Goal: Browse casually: Explore the website without a specific task or goal

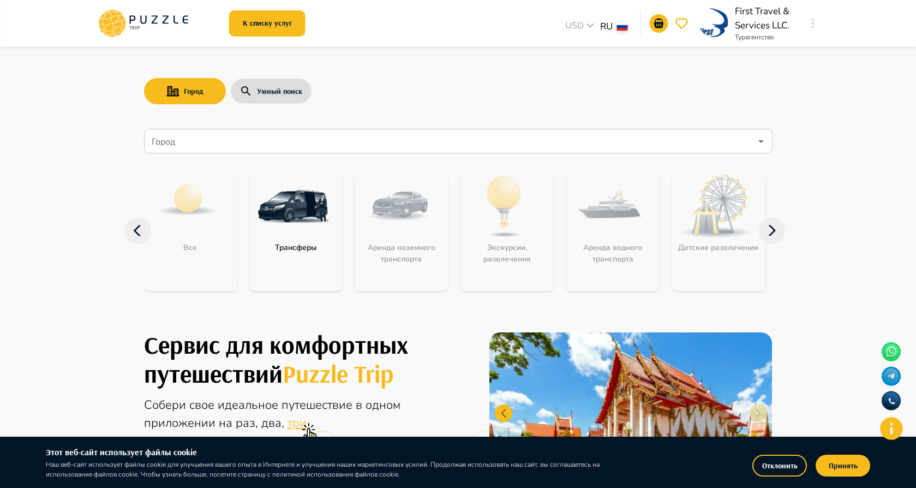
click at [708, 27] on img at bounding box center [713, 22] width 29 height 29
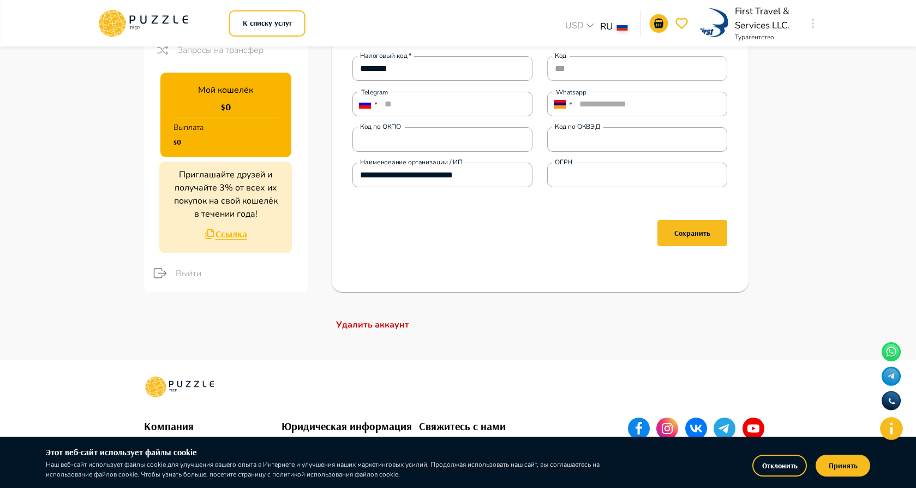
scroll to position [272, 1]
click at [514, 294] on div "**********" at bounding box center [540, 81] width 439 height 444
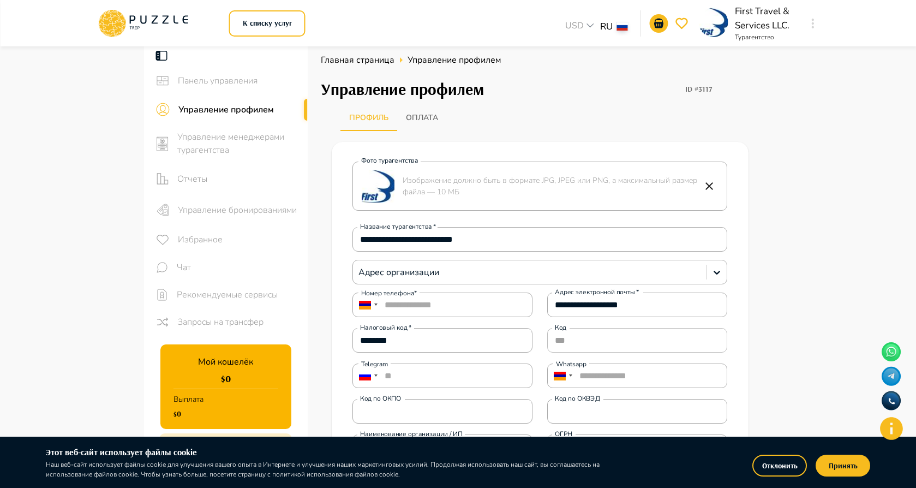
scroll to position [0, 0]
click at [116, 23] on icon at bounding box center [117, 25] width 11 height 9
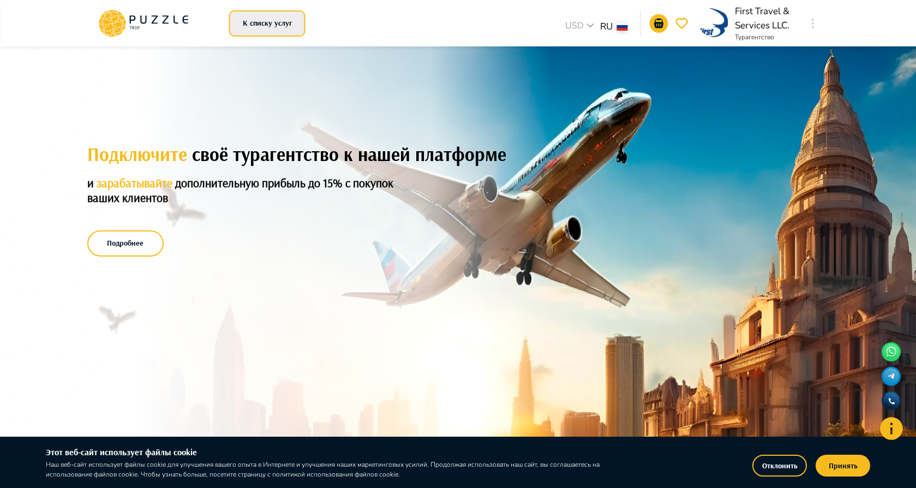
click at [275, 19] on button "К списку услуг" at bounding box center [267, 23] width 76 height 26
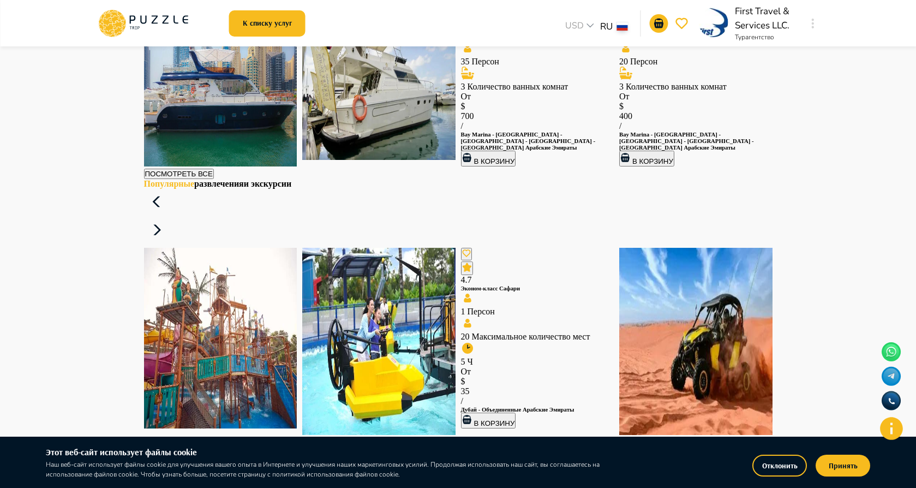
scroll to position [1594, 0]
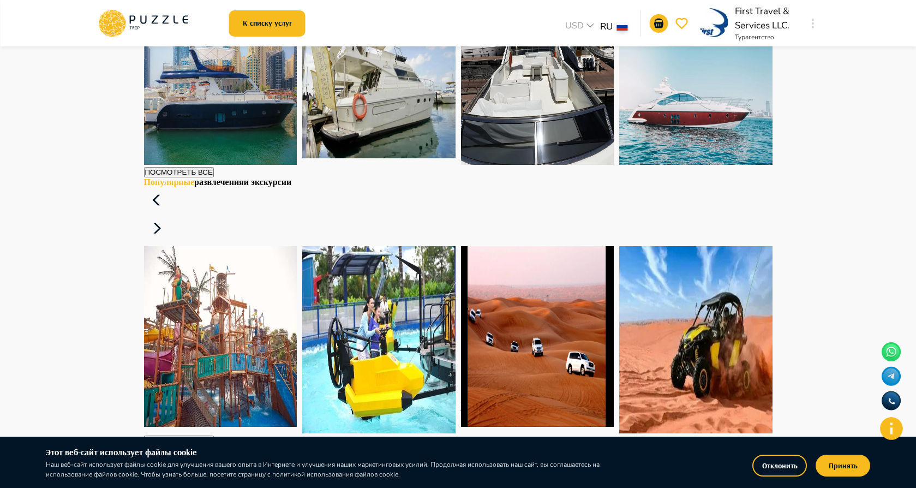
click at [396, 158] on img at bounding box center [378, 77] width 153 height 162
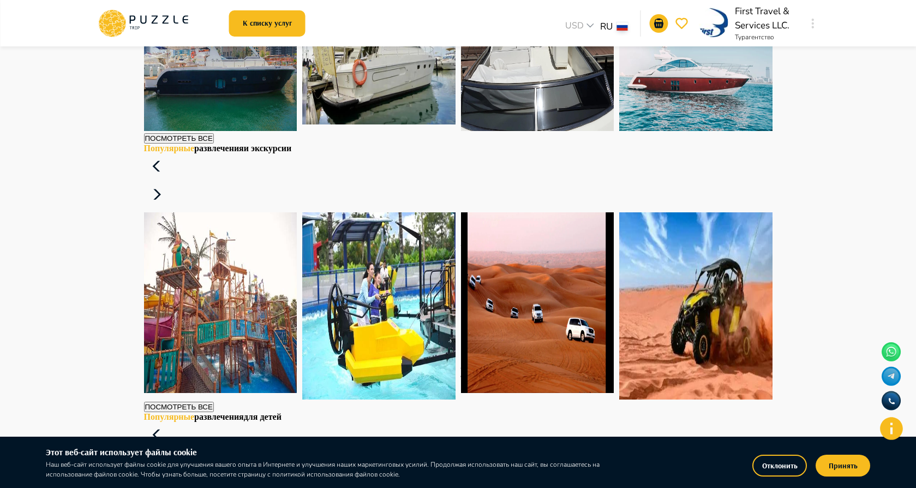
click at [693, 131] on img at bounding box center [695, 46] width 153 height 169
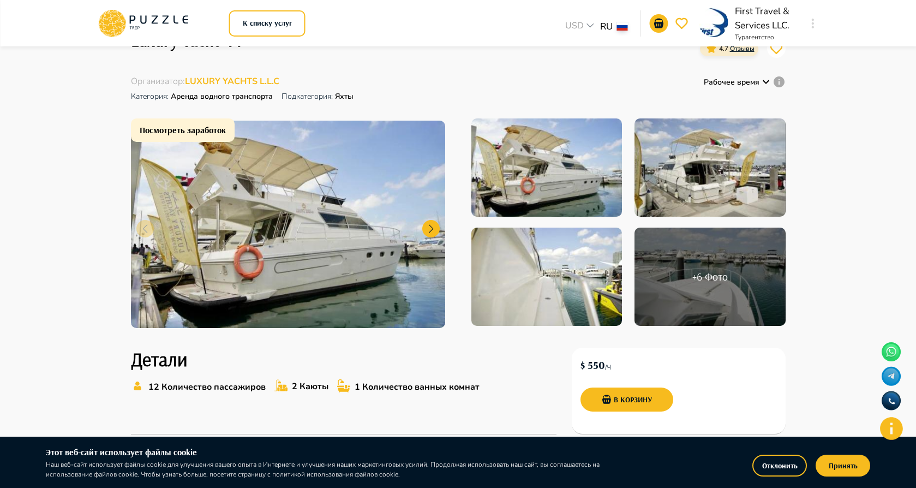
scroll to position [57, 0]
click at [712, 281] on h2 "+ 6 Фото" at bounding box center [710, 276] width 35 height 13
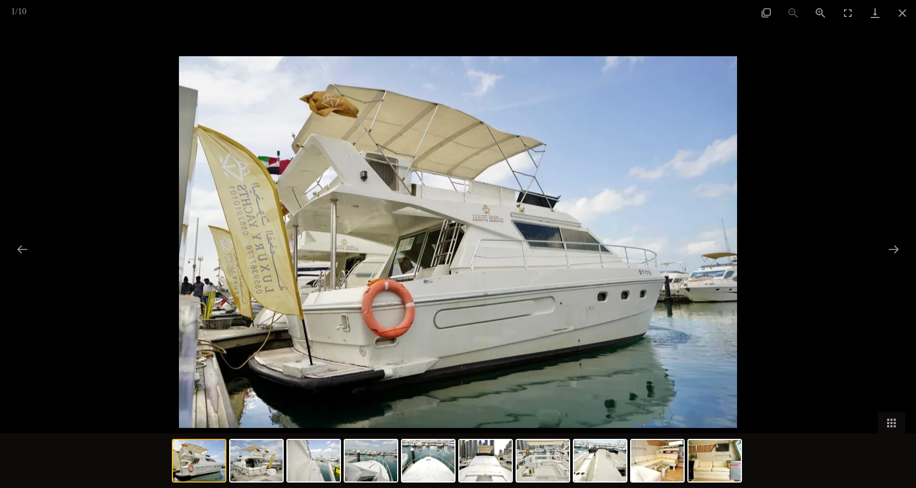
scroll to position [59, 0]
click at [662, 456] on img at bounding box center [657, 460] width 52 height 41
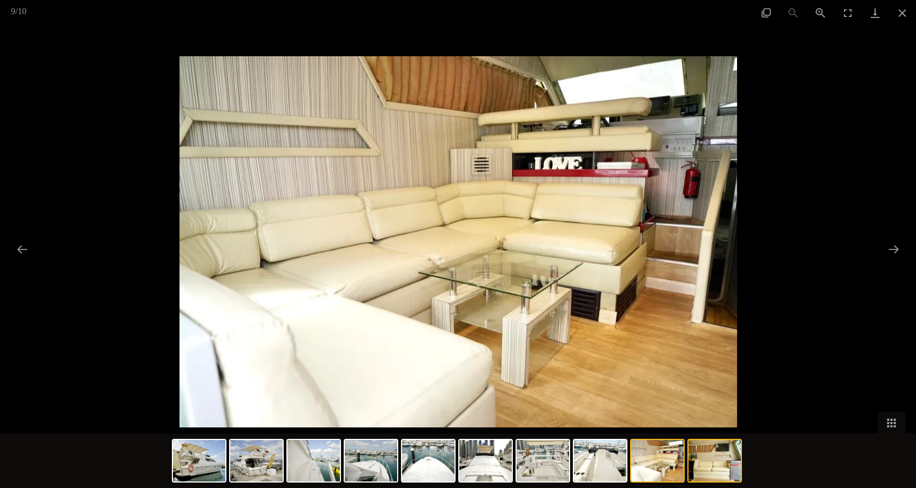
click at [705, 464] on img at bounding box center [715, 460] width 52 height 41
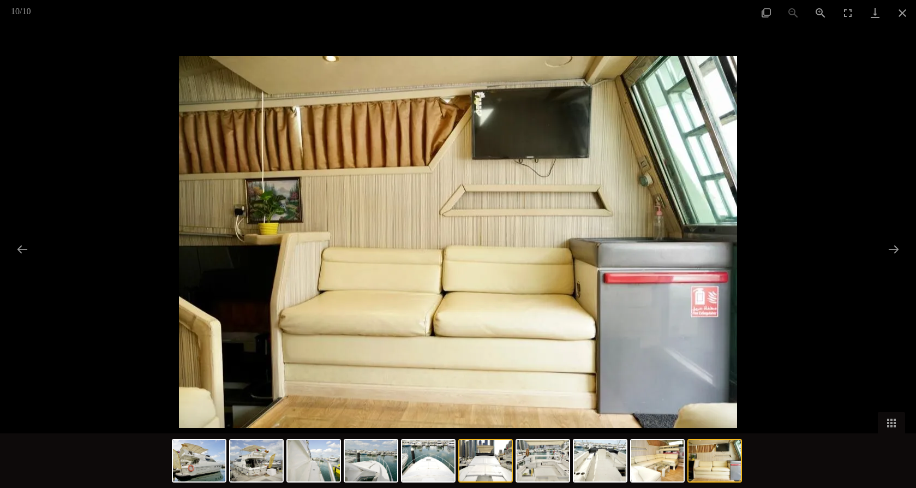
click at [478, 453] on img at bounding box center [486, 460] width 52 height 41
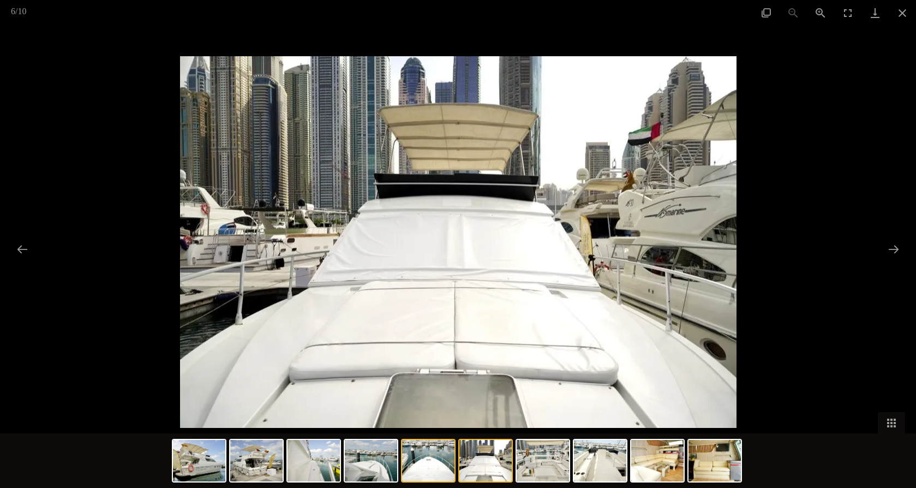
click at [440, 458] on img at bounding box center [428, 460] width 52 height 41
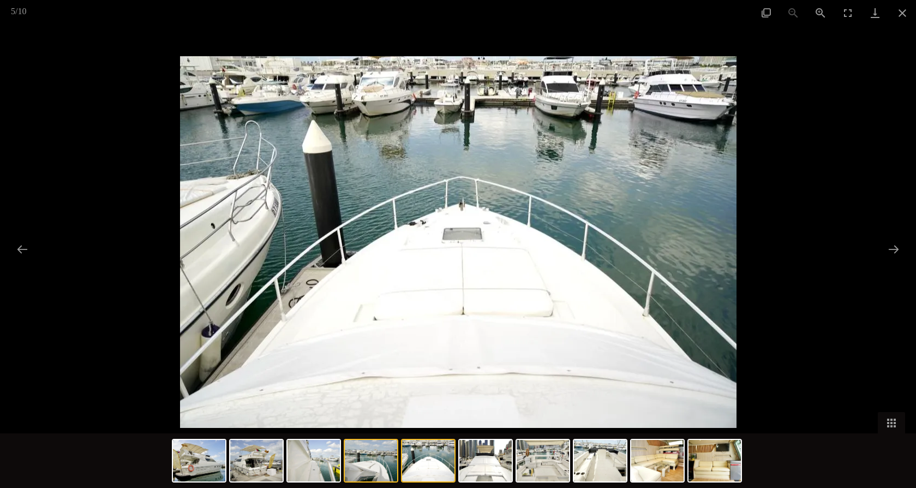
click at [392, 461] on img at bounding box center [371, 460] width 52 height 41
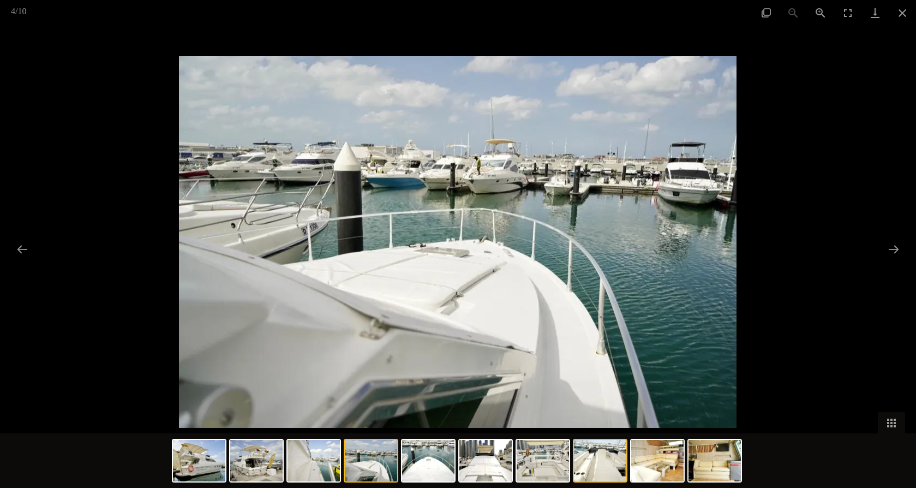
click at [600, 465] on img at bounding box center [600, 460] width 52 height 41
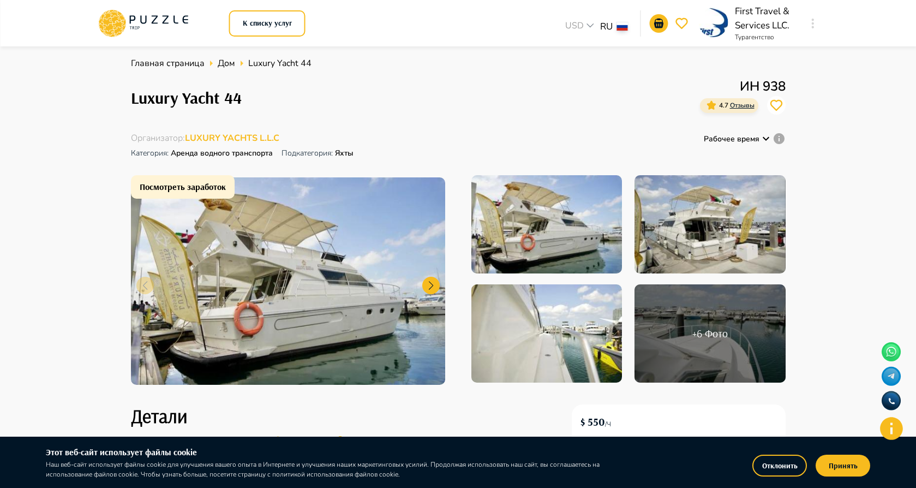
scroll to position [0, 0]
